Goal: Entertainment & Leisure: Consume media (video, audio)

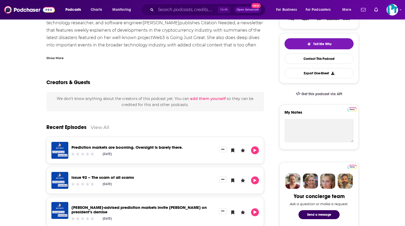
scroll to position [132, 0]
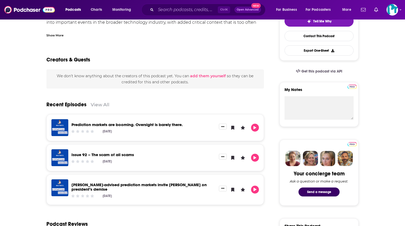
click at [122, 123] on link "Prediction markets are booming. Oversight is barely there." at bounding box center [127, 124] width 111 height 5
